Goal: Task Accomplishment & Management: Manage account settings

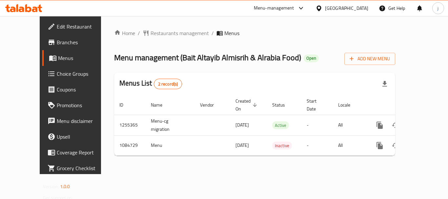
click at [333, 8] on div "[GEOGRAPHIC_DATA]" at bounding box center [346, 8] width 43 height 7
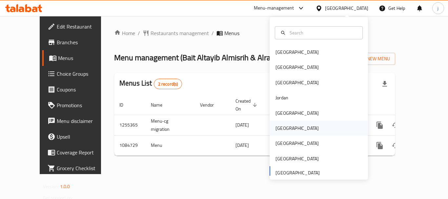
click at [287, 133] on div "[GEOGRAPHIC_DATA]" at bounding box center [297, 128] width 54 height 15
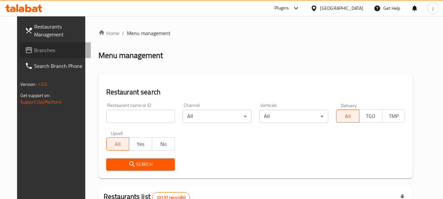
click at [48, 49] on span "Branches" at bounding box center [60, 50] width 52 height 8
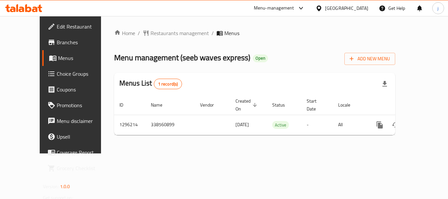
click at [323, 8] on icon at bounding box center [319, 8] width 7 height 7
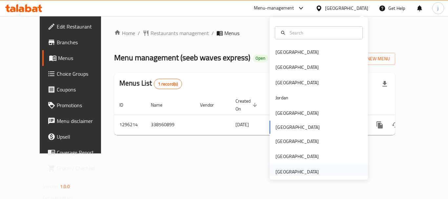
click at [287, 169] on div "[GEOGRAPHIC_DATA]" at bounding box center [297, 171] width 43 height 7
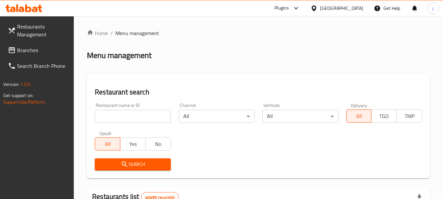
click at [51, 53] on span "Branches" at bounding box center [43, 50] width 52 height 8
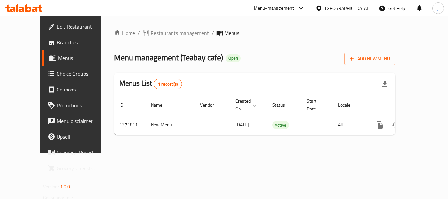
click at [57, 28] on span "Edit Restaurant" at bounding box center [83, 27] width 53 height 8
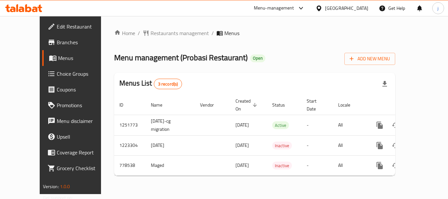
click at [323, 11] on icon at bounding box center [319, 8] width 7 height 7
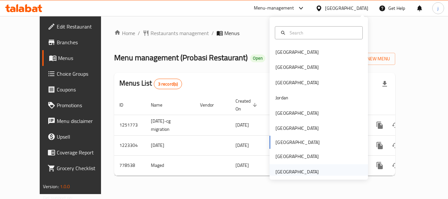
click at [288, 175] on div "[GEOGRAPHIC_DATA]" at bounding box center [297, 171] width 43 height 7
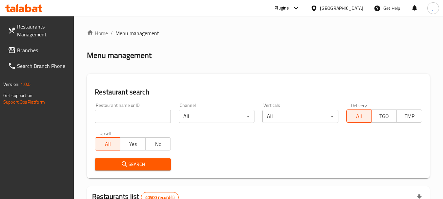
click at [27, 47] on span "Branches" at bounding box center [43, 50] width 52 height 8
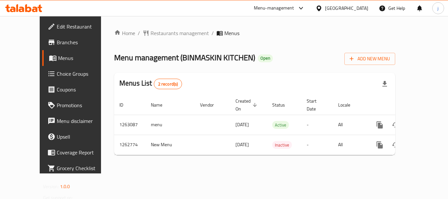
click at [321, 11] on icon at bounding box center [319, 8] width 7 height 7
click at [151, 29] on span "Restaurants management" at bounding box center [180, 33] width 58 height 8
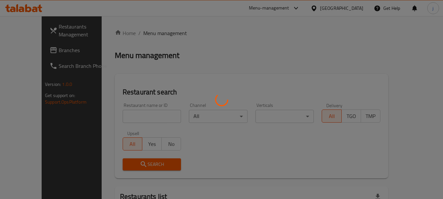
click at [19, 57] on div at bounding box center [221, 99] width 443 height 199
click at [21, 55] on div at bounding box center [221, 99] width 443 height 199
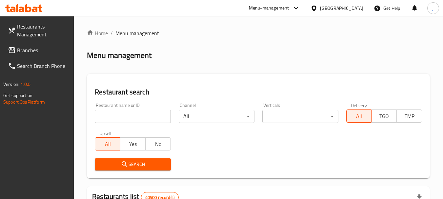
click at [21, 55] on link "Branches" at bounding box center [39, 50] width 72 height 16
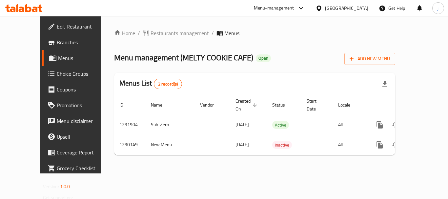
click at [332, 8] on div "[GEOGRAPHIC_DATA]" at bounding box center [346, 8] width 43 height 7
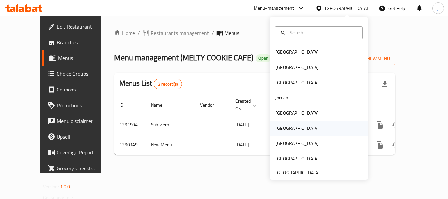
click at [285, 126] on div "[GEOGRAPHIC_DATA]" at bounding box center [297, 128] width 54 height 15
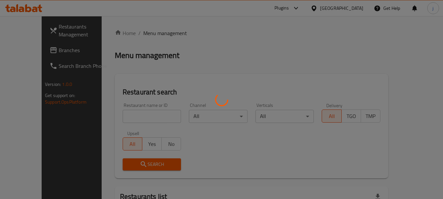
click at [36, 52] on div at bounding box center [221, 99] width 443 height 199
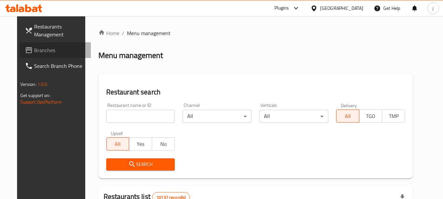
click at [34, 49] on span "Branches" at bounding box center [60, 50] width 52 height 8
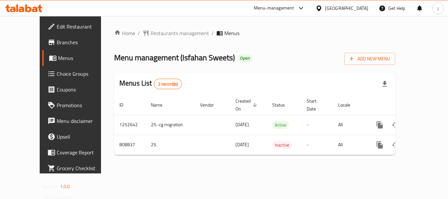
click at [358, 11] on div "[GEOGRAPHIC_DATA]" at bounding box center [346, 8] width 43 height 7
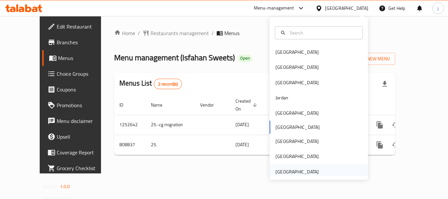
click at [281, 173] on div "[GEOGRAPHIC_DATA]" at bounding box center [297, 171] width 43 height 7
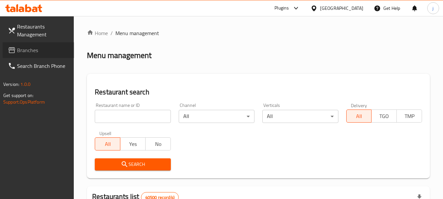
click at [32, 54] on span "Branches" at bounding box center [43, 50] width 52 height 8
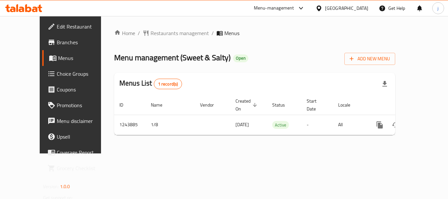
click at [57, 76] on span "Choice Groups" at bounding box center [83, 74] width 53 height 8
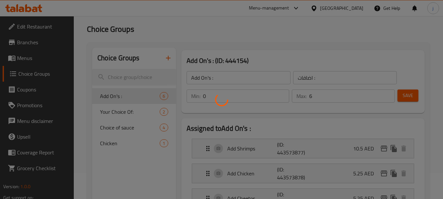
scroll to position [66, 0]
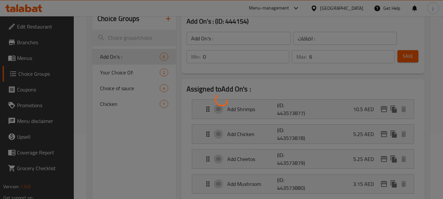
click at [106, 76] on div at bounding box center [221, 99] width 443 height 199
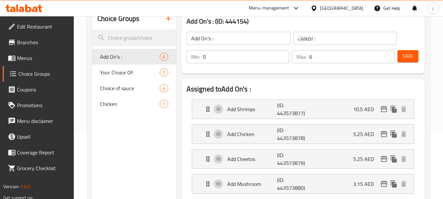
click at [106, 76] on span "Your Choice Of:" at bounding box center [130, 73] width 60 height 8
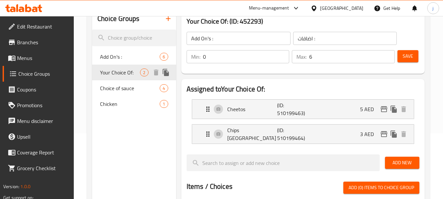
type input "Your Choice Of:"
type input "إختيارك من:"
type input "1"
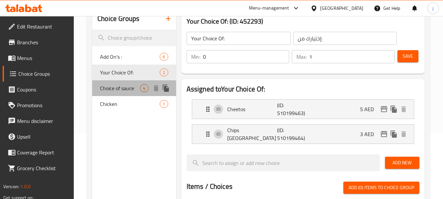
click at [120, 92] on span "Choice of sauce" at bounding box center [120, 88] width 40 height 8
type input "Choice of sauce"
type input "اختيار الصلصة"
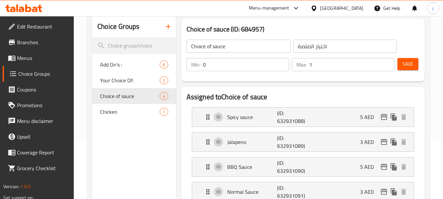
scroll to position [98, 0]
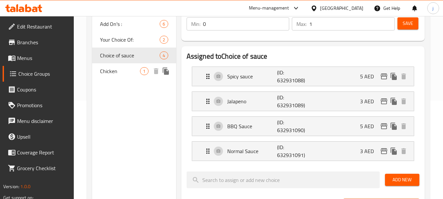
click at [108, 70] on span "Chicken" at bounding box center [120, 71] width 40 height 8
type input "Chicken"
type input "دجاج"
type input "5"
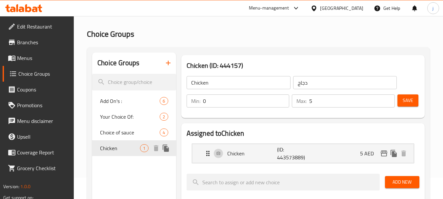
scroll to position [33, 0]
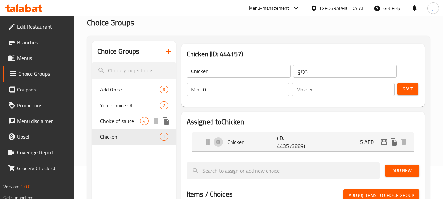
click at [119, 121] on span "Choice of sauce" at bounding box center [120, 121] width 40 height 8
type input "Choice of sauce"
type input "اختيار الصلصة"
type input "1"
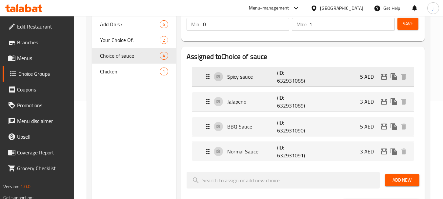
scroll to position [98, 0]
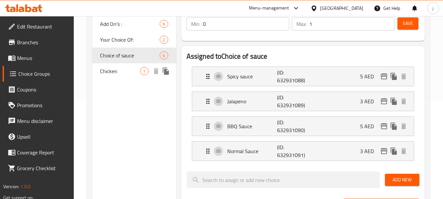
drag, startPoint x: 106, startPoint y: 74, endPoint x: 238, endPoint y: 89, distance: 132.7
click at [106, 74] on span "Chicken" at bounding box center [120, 71] width 40 height 8
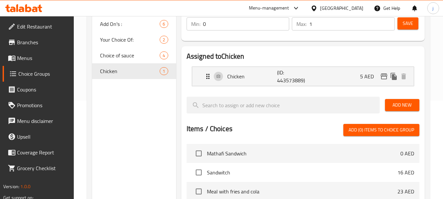
type input "Chicken"
type input "دجاج"
type input "5"
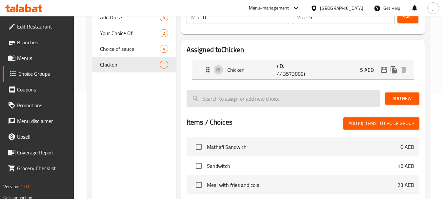
scroll to position [101, 0]
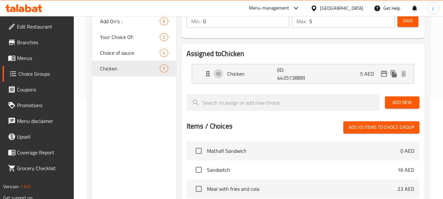
click at [316, 8] on icon at bounding box center [314, 8] width 5 height 6
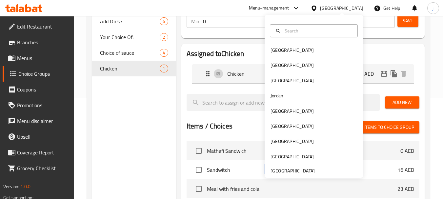
scroll to position [0, 0]
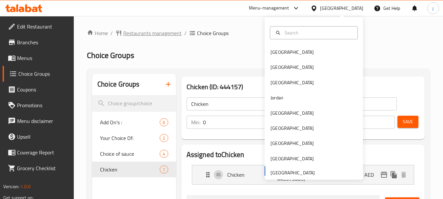
click at [164, 31] on span "Restaurants management" at bounding box center [152, 33] width 58 height 8
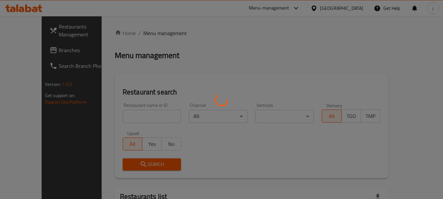
click at [26, 46] on div at bounding box center [221, 99] width 443 height 199
click at [32, 53] on div at bounding box center [221, 99] width 443 height 199
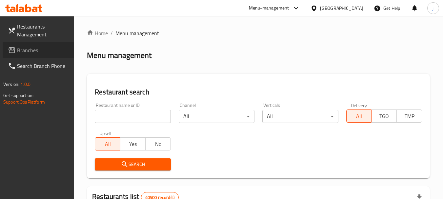
click at [32, 53] on span "Branches" at bounding box center [43, 50] width 52 height 8
